Goal: Check status: Check status

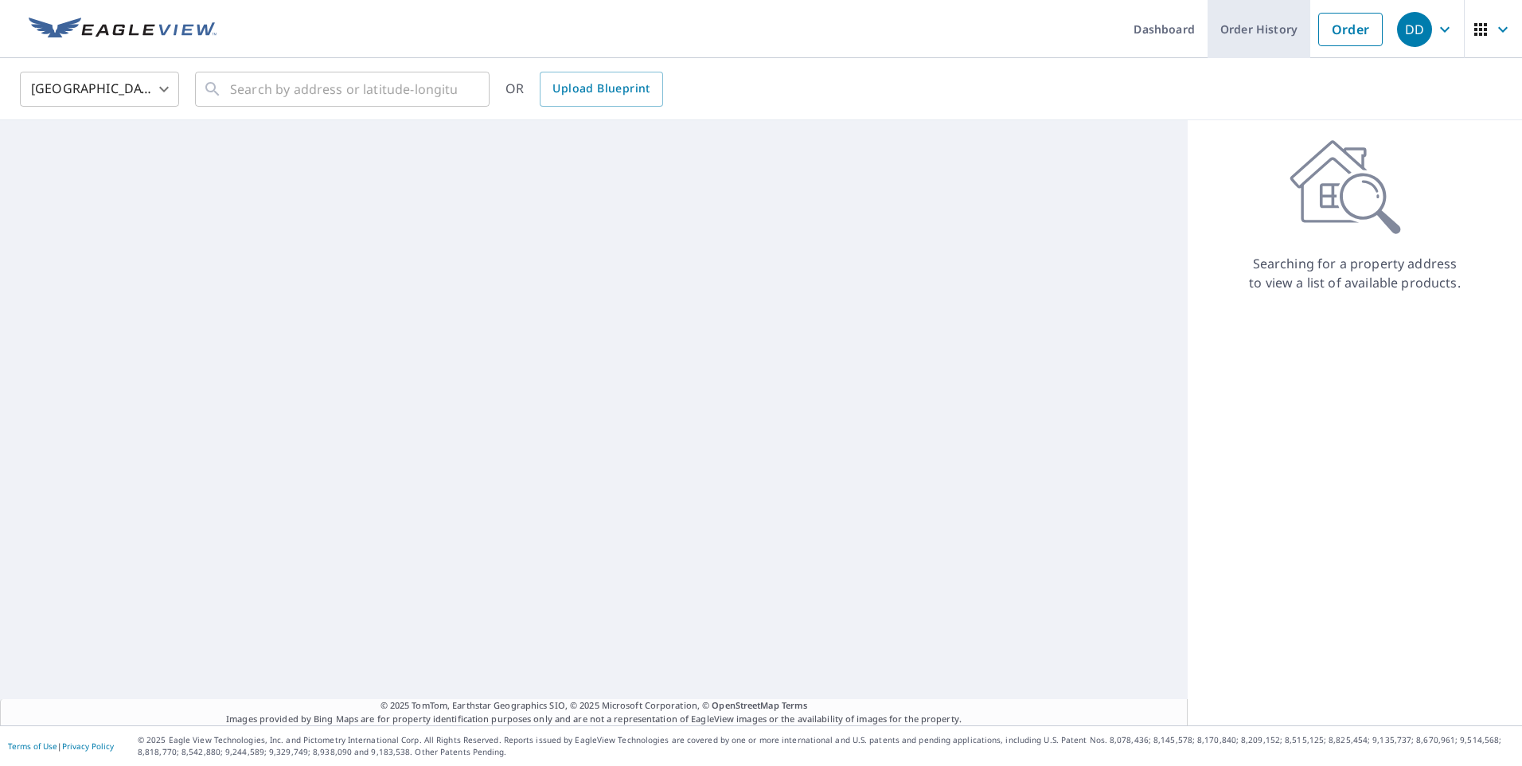
click at [1278, 23] on link "Order History" at bounding box center [1258, 29] width 103 height 58
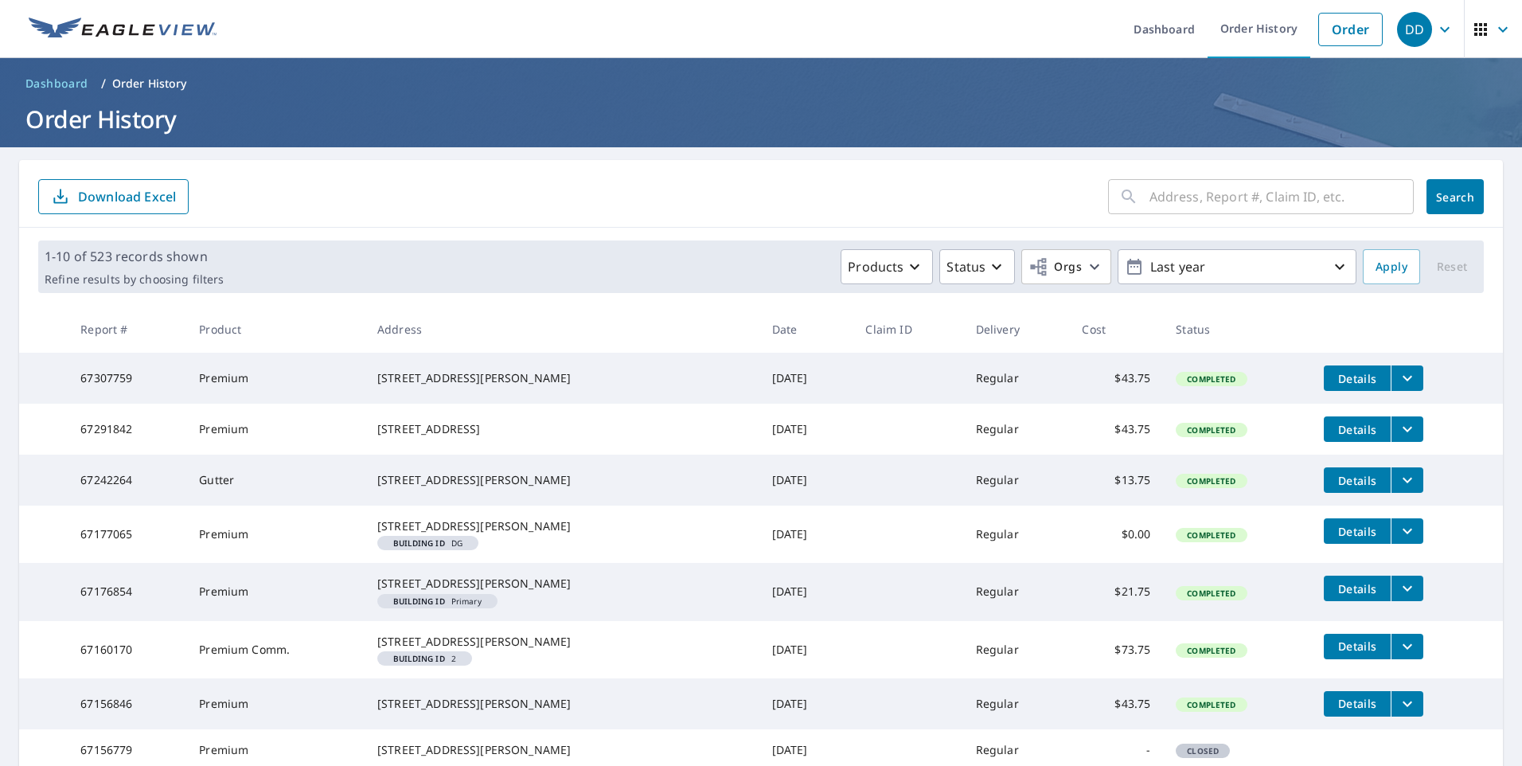
click at [1123, 205] on icon at bounding box center [1128, 196] width 19 height 19
click at [1193, 206] on input "text" at bounding box center [1281, 196] width 264 height 45
paste input "[STREET_ADDRESS]"
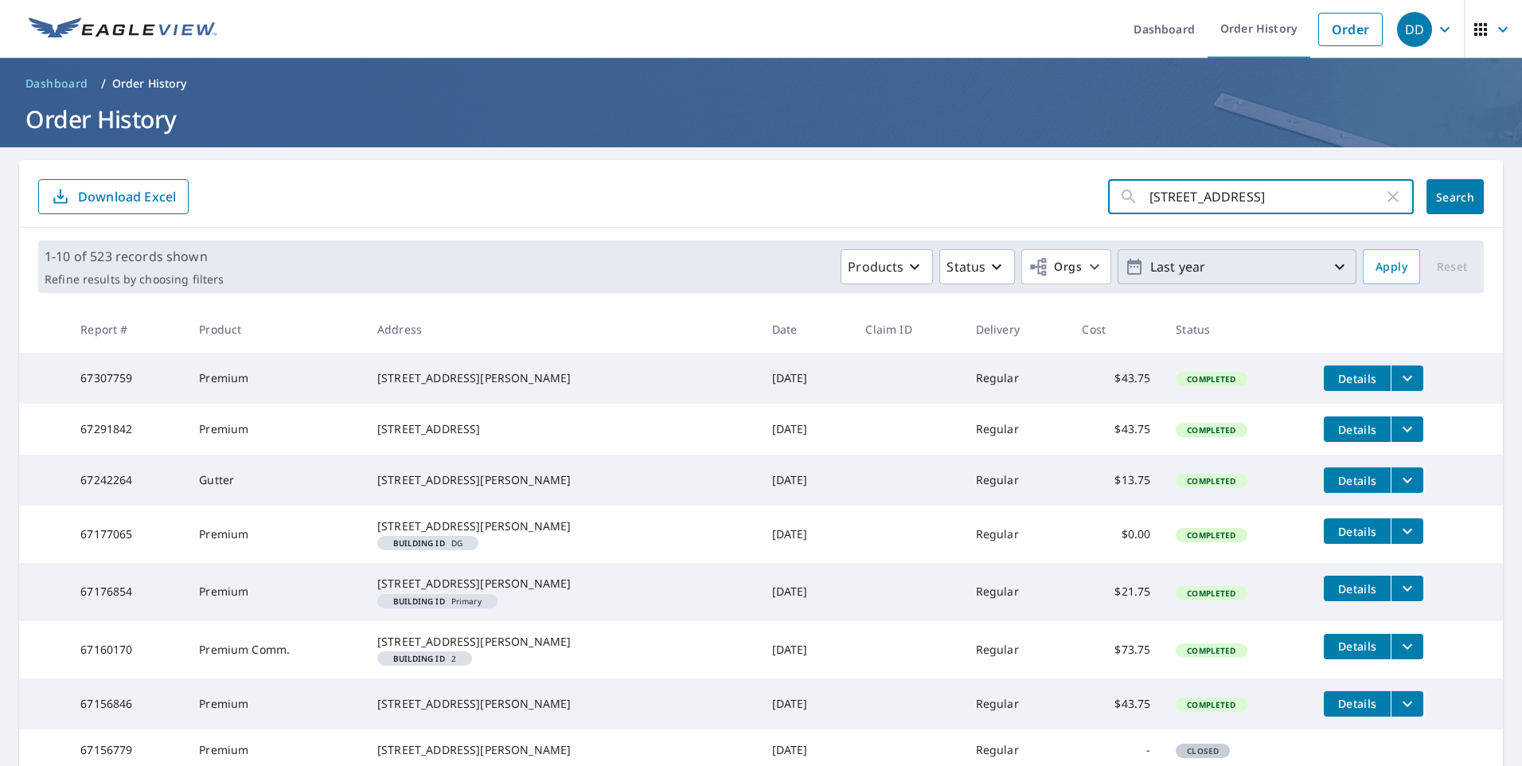
type input "[STREET_ADDRESS]"
click button "Search" at bounding box center [1454, 196] width 57 height 35
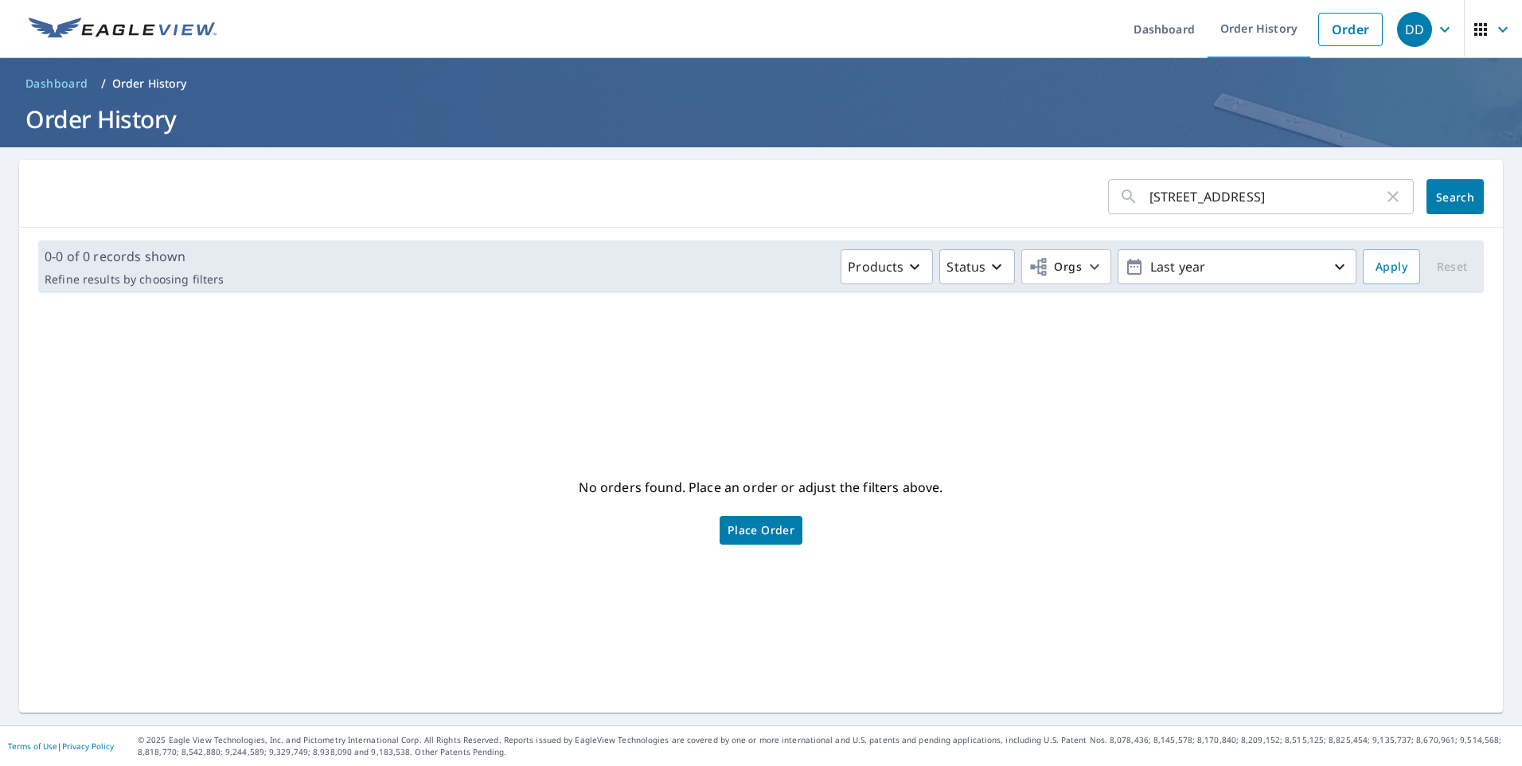
click at [1260, 210] on input "[STREET_ADDRESS]" at bounding box center [1266, 196] width 234 height 45
type input "[STREET_ADDRESS]"
click button "Search" at bounding box center [1454, 196] width 57 height 35
